Goal: Task Accomplishment & Management: Use online tool/utility

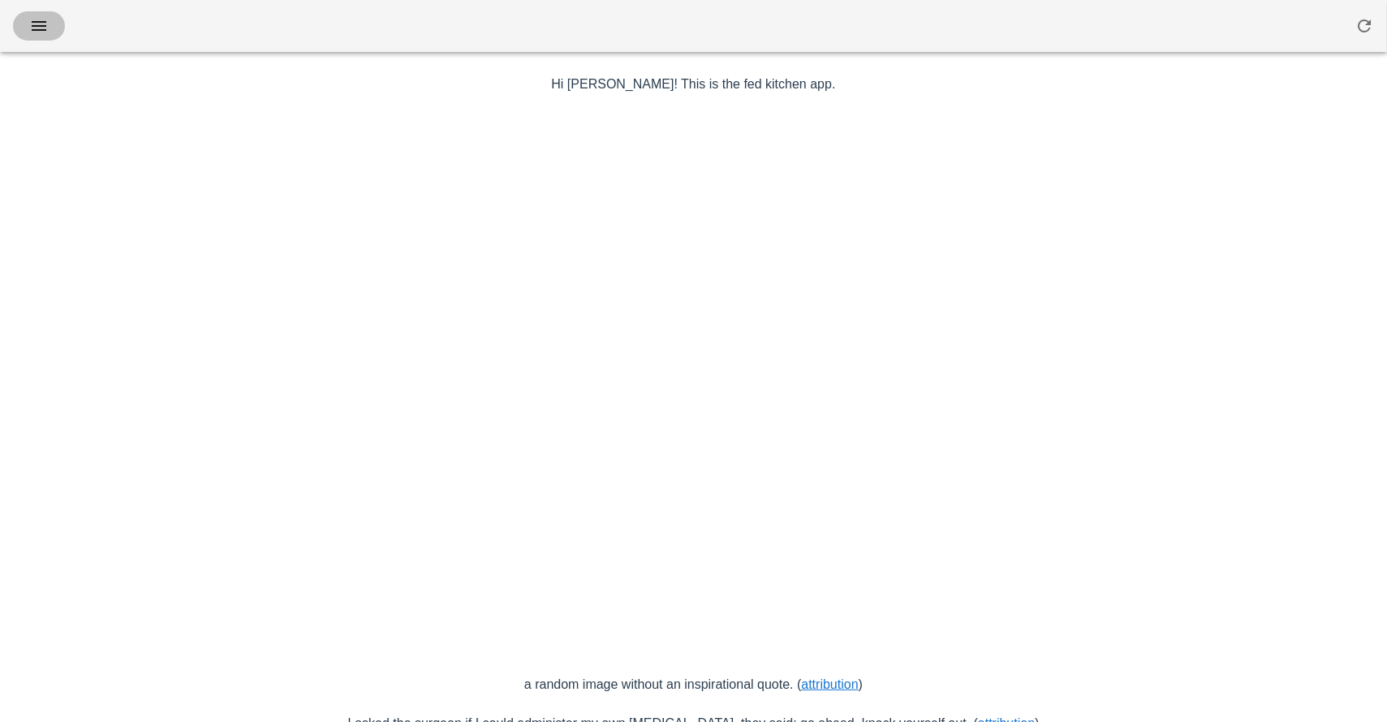
click at [45, 19] on icon "button" at bounding box center [38, 25] width 19 height 19
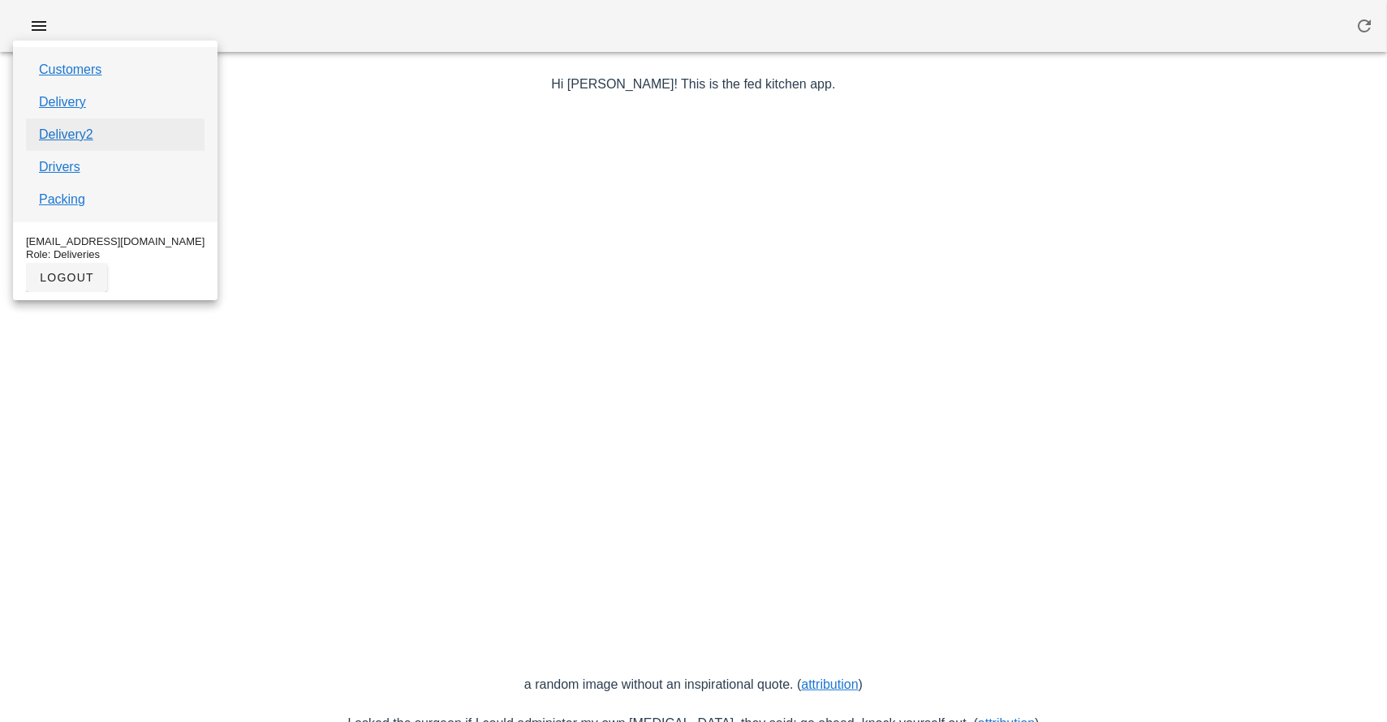
click at [62, 140] on link "Delivery2" at bounding box center [66, 134] width 54 height 19
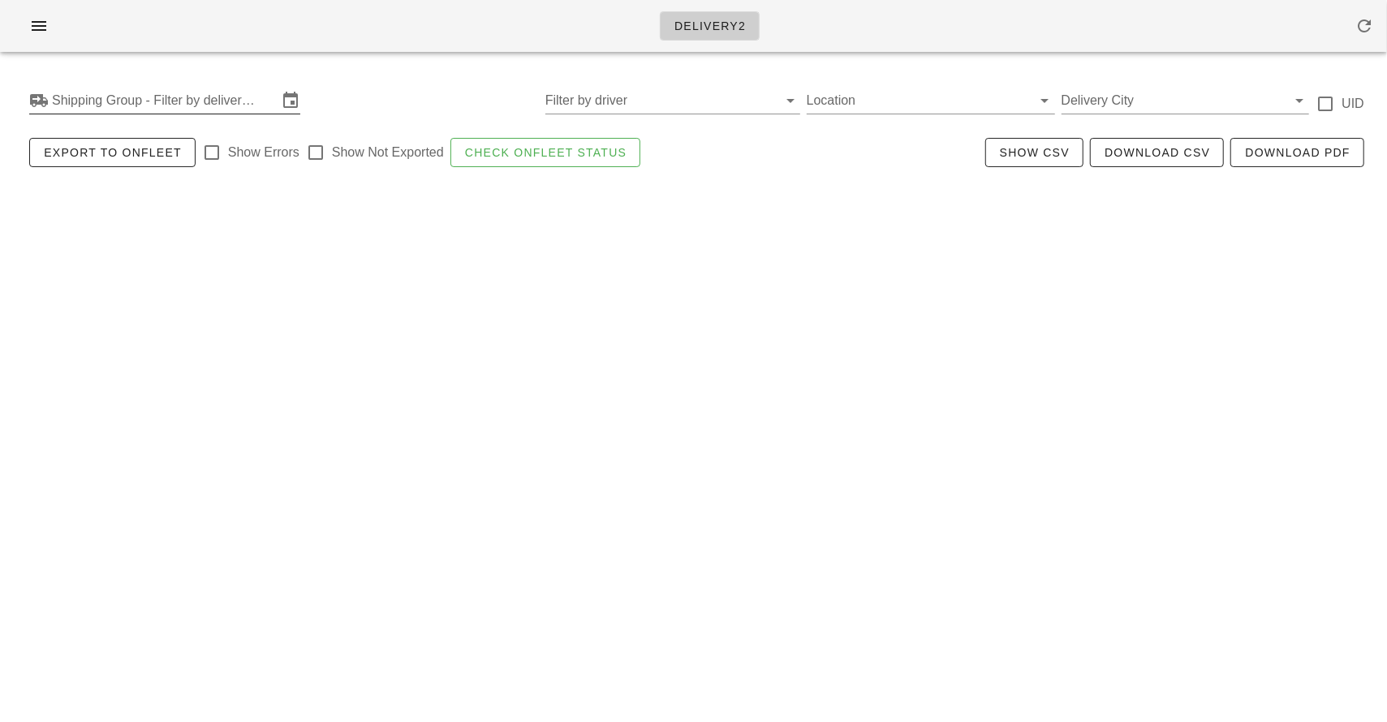
click at [94, 101] on input "Shipping Group - Filter by delivery logistics" at bounding box center [165, 101] width 226 height 26
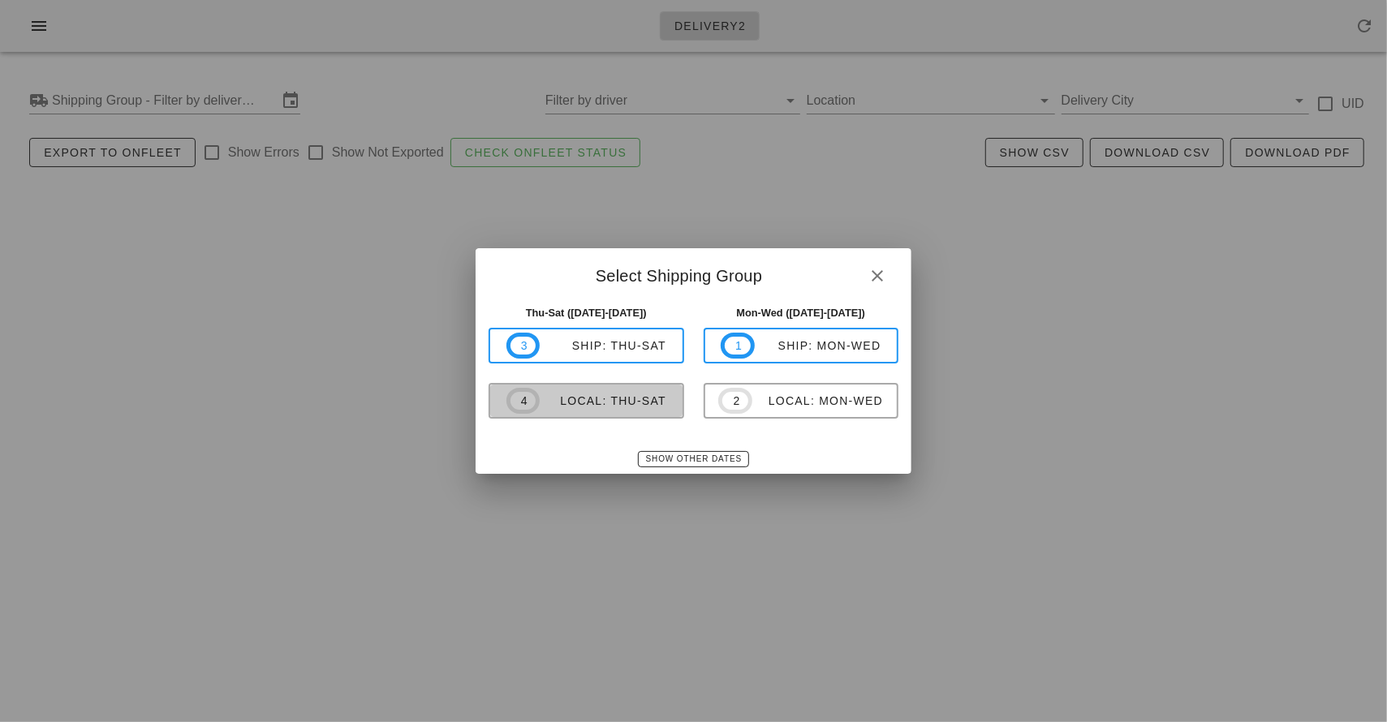
click at [568, 407] on div "local: Thu-Sat" at bounding box center [603, 400] width 127 height 13
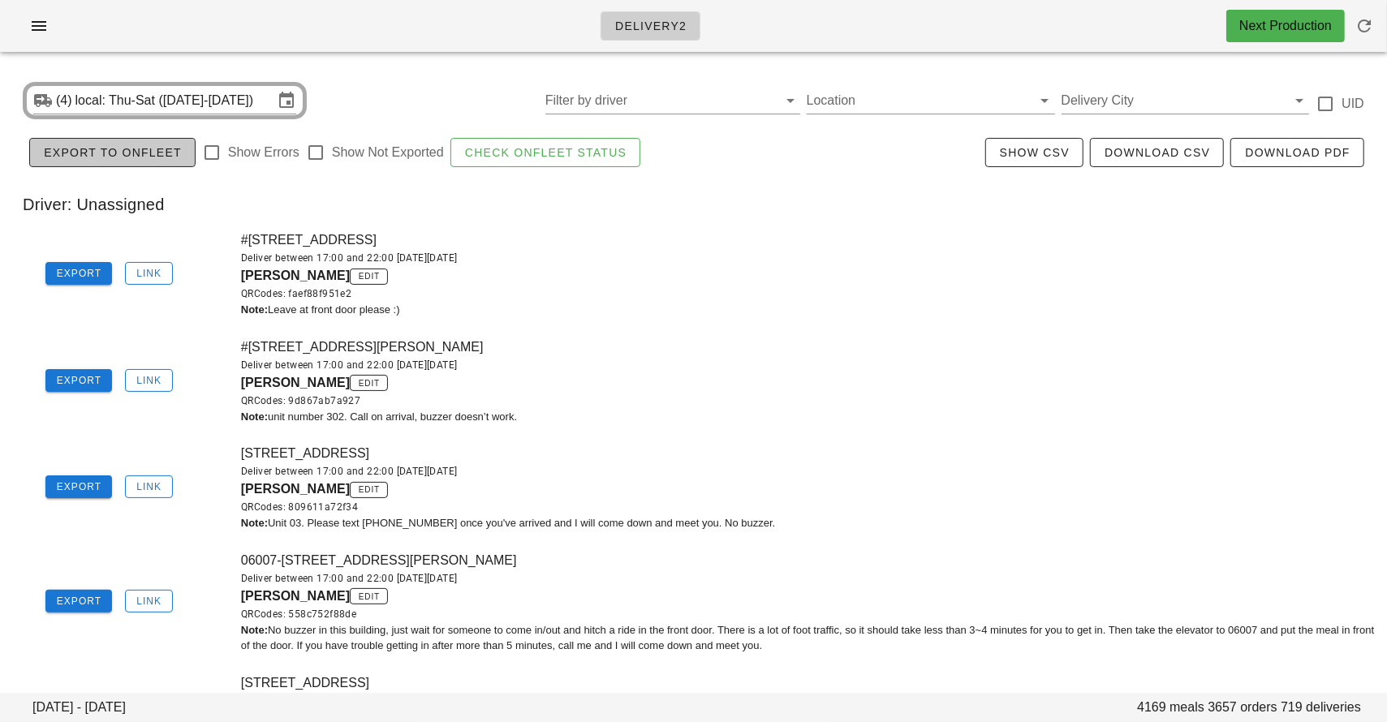
click at [123, 155] on span "Export to Onfleet" at bounding box center [112, 152] width 139 height 13
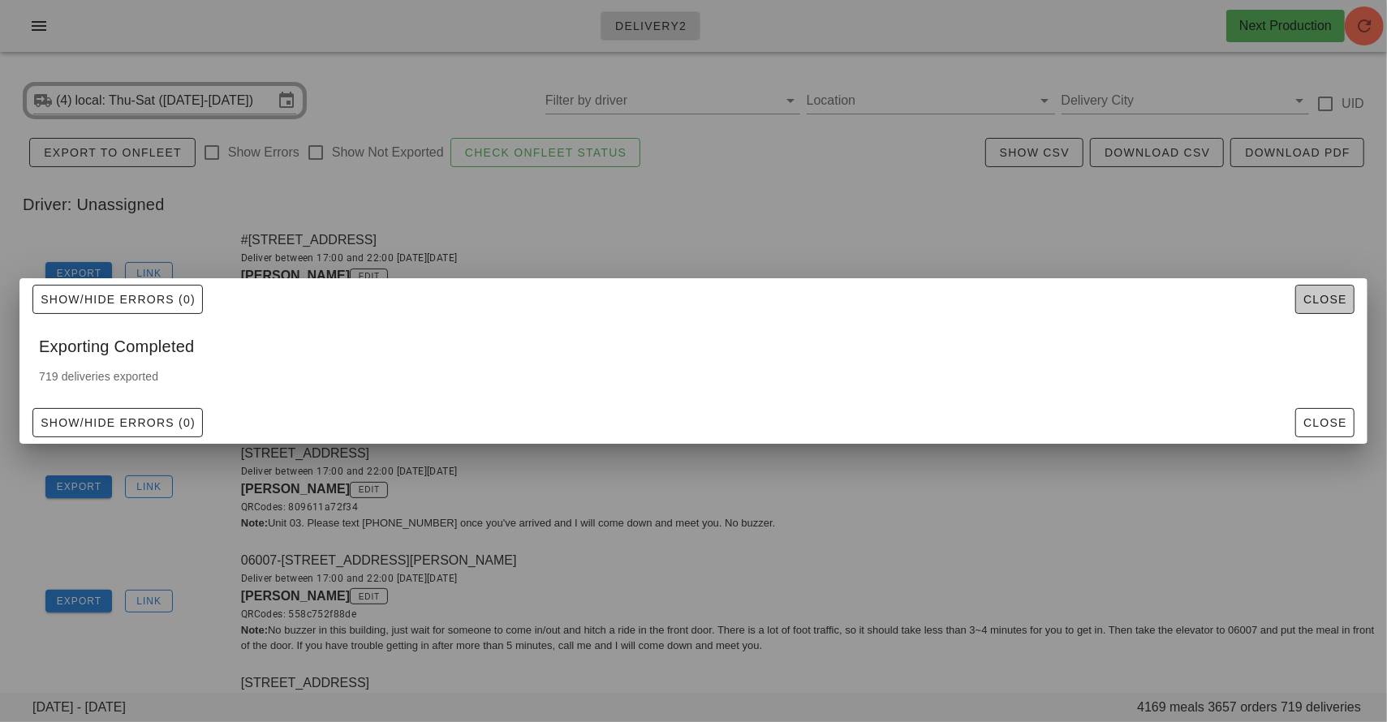
click at [1318, 304] on span "Close" at bounding box center [1324, 299] width 45 height 13
